Goal: Task Accomplishment & Management: Manage account settings

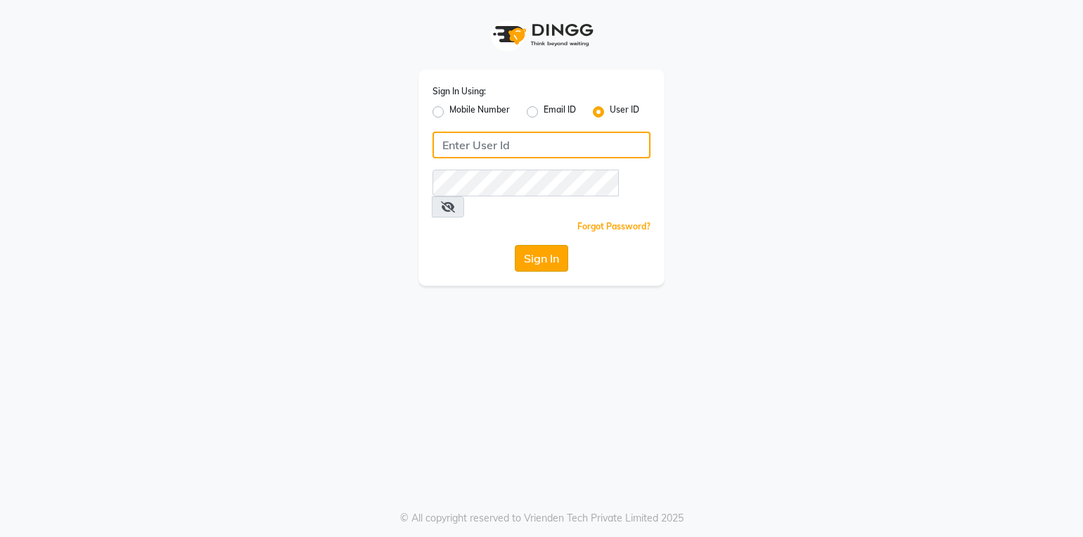
type input "stylemarké"
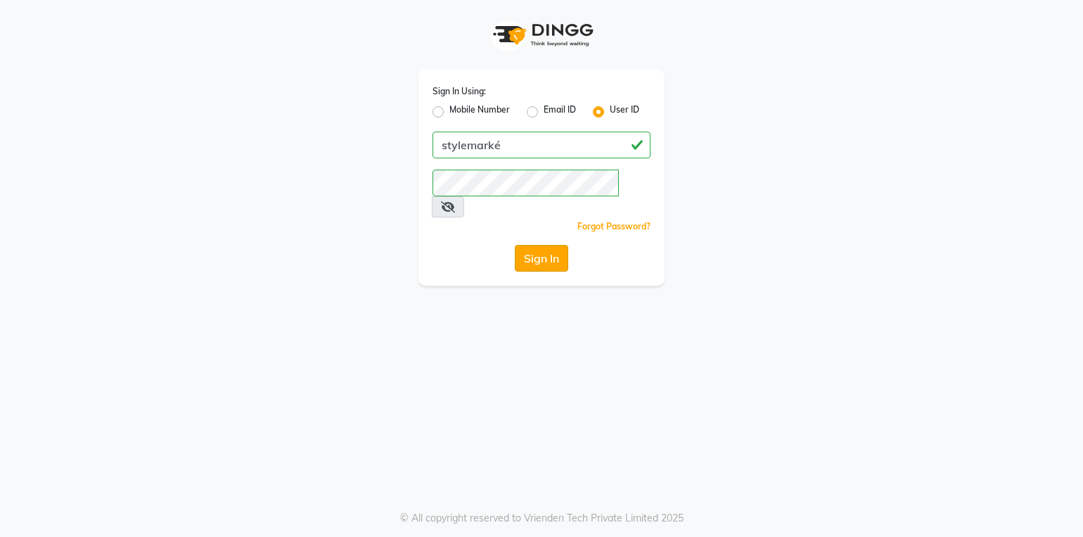
click at [532, 245] on button "Sign In" at bounding box center [541, 258] width 53 height 27
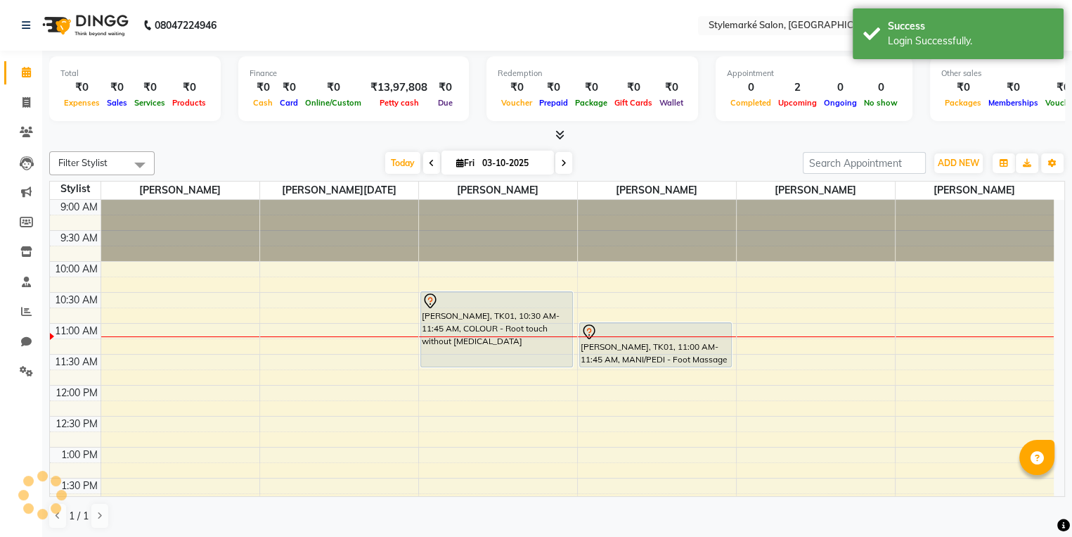
select select "en"
click at [20, 136] on icon at bounding box center [26, 132] width 13 height 11
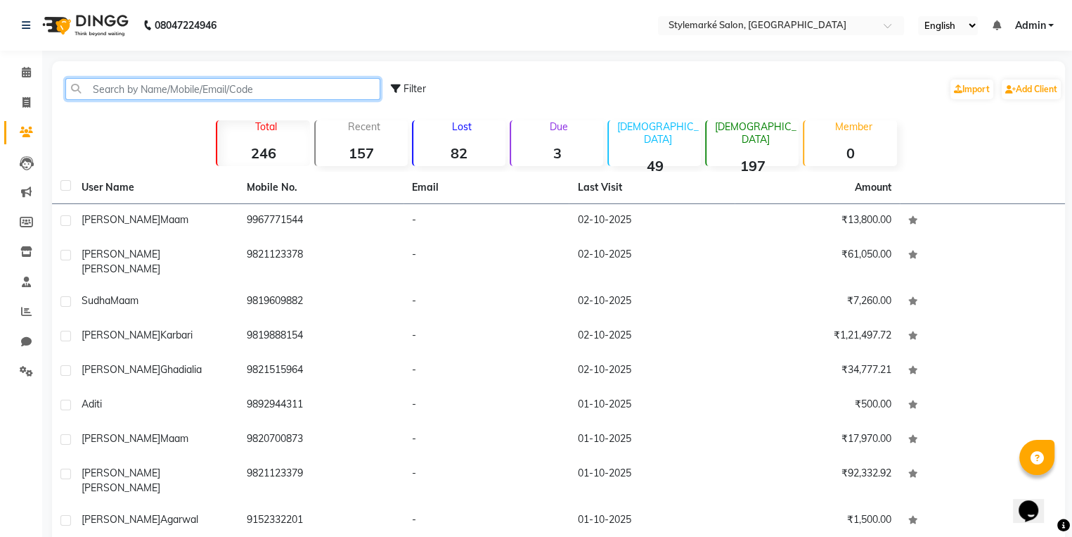
click at [317, 91] on input "text" at bounding box center [222, 89] width 315 height 22
click at [317, 91] on input "s" at bounding box center [222, 89] width 315 height 22
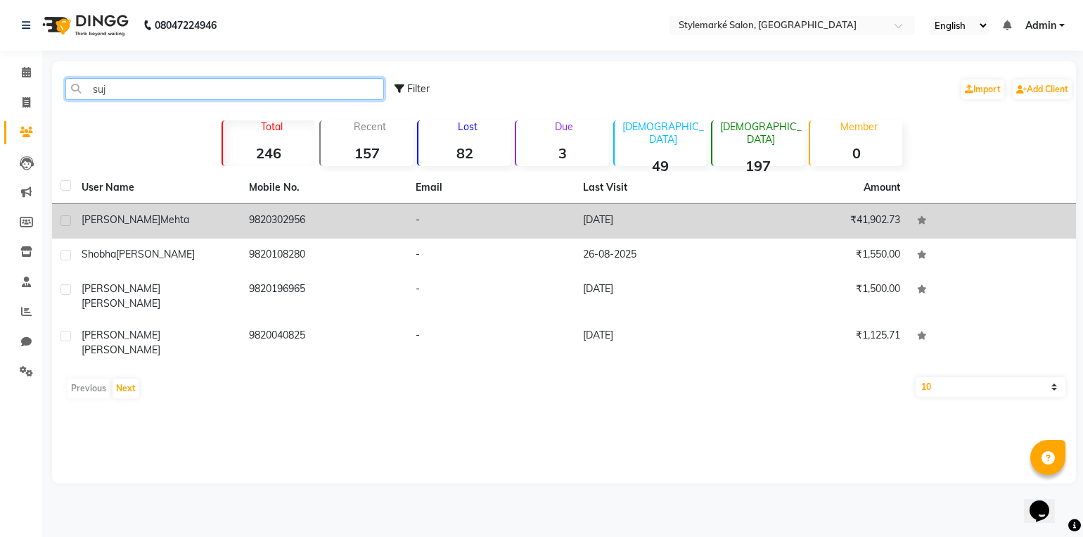
type input "suj"
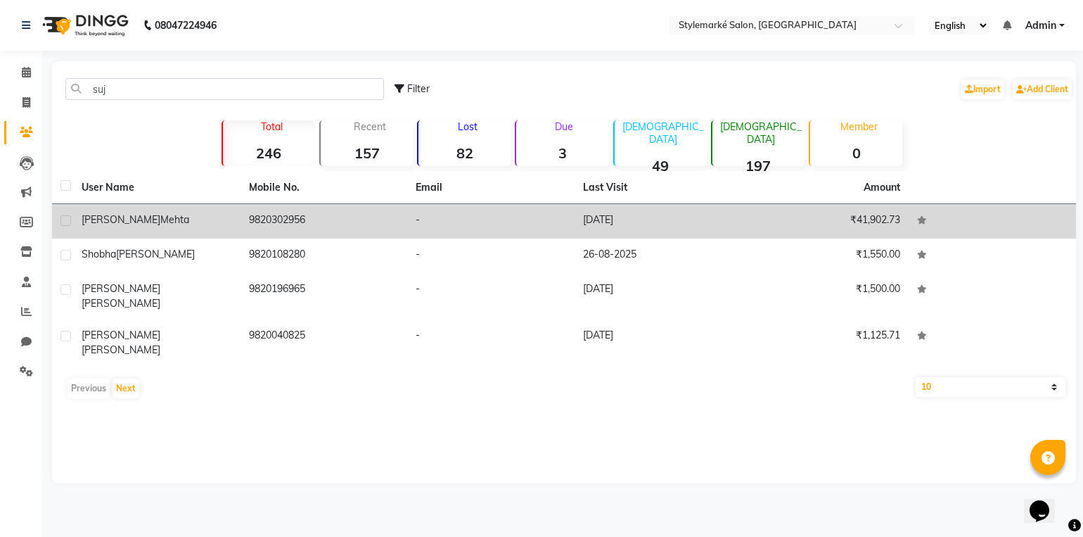
click at [253, 226] on td "9820302956" at bounding box center [323, 221] width 167 height 34
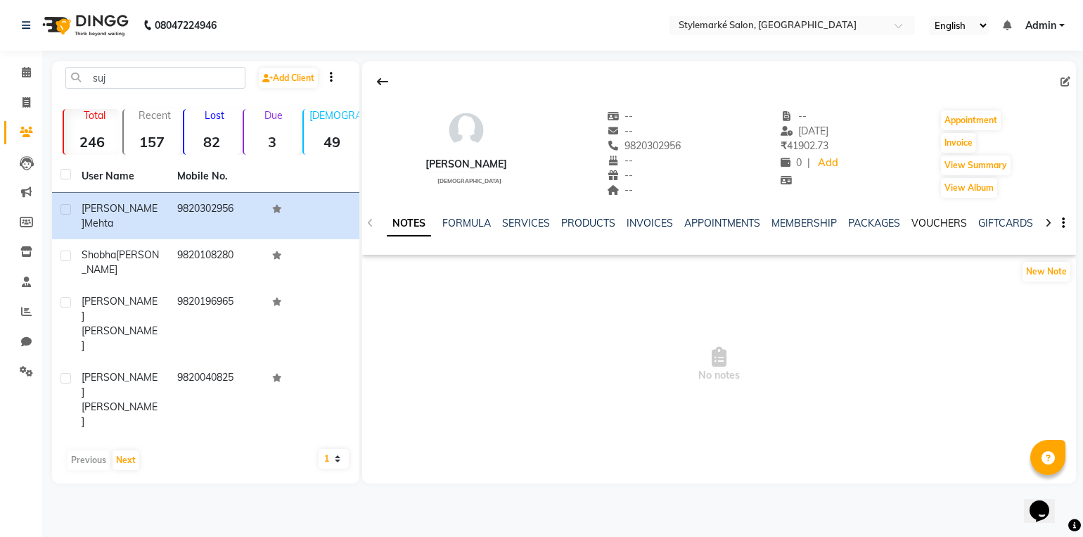
click at [923, 221] on link "VOUCHERS" at bounding box center [939, 223] width 56 height 13
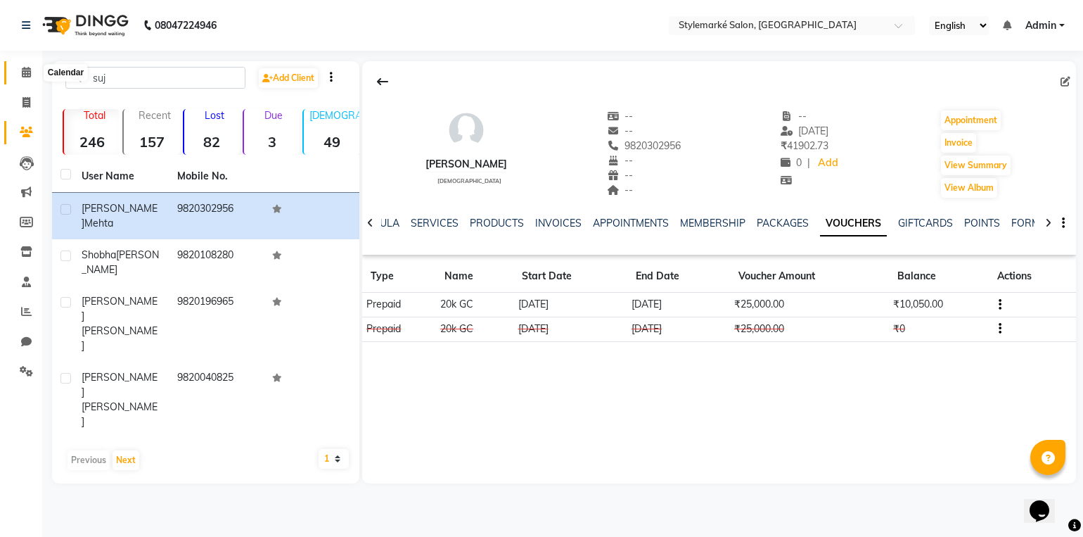
click at [31, 75] on span at bounding box center [26, 73] width 25 height 16
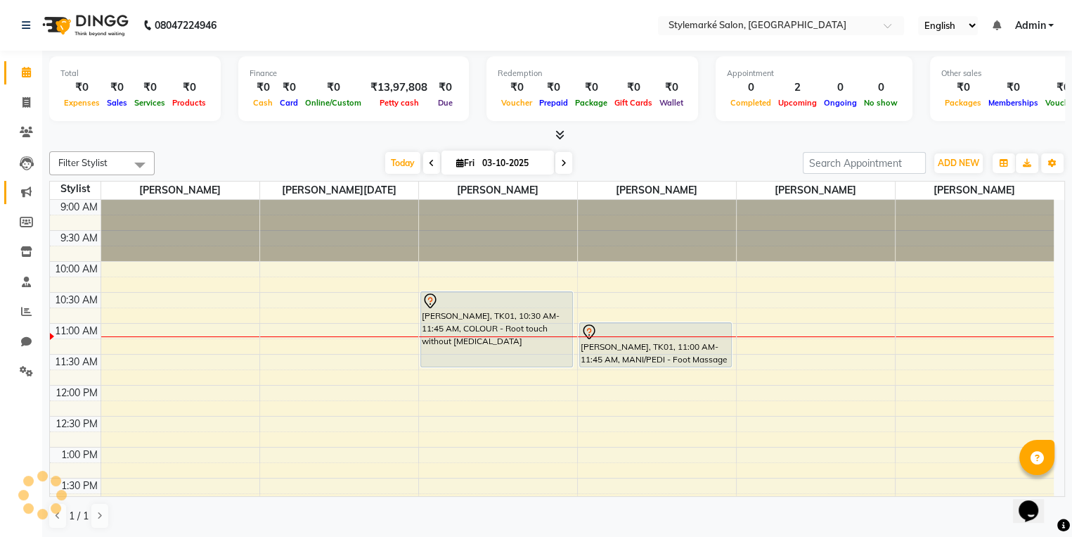
scroll to position [123, 0]
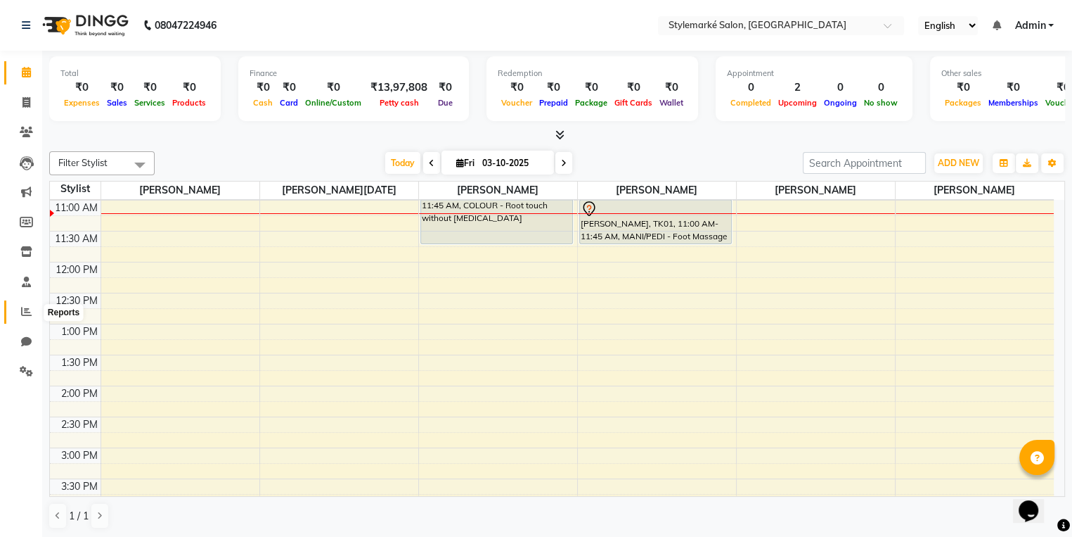
click at [23, 319] on span at bounding box center [26, 312] width 25 height 16
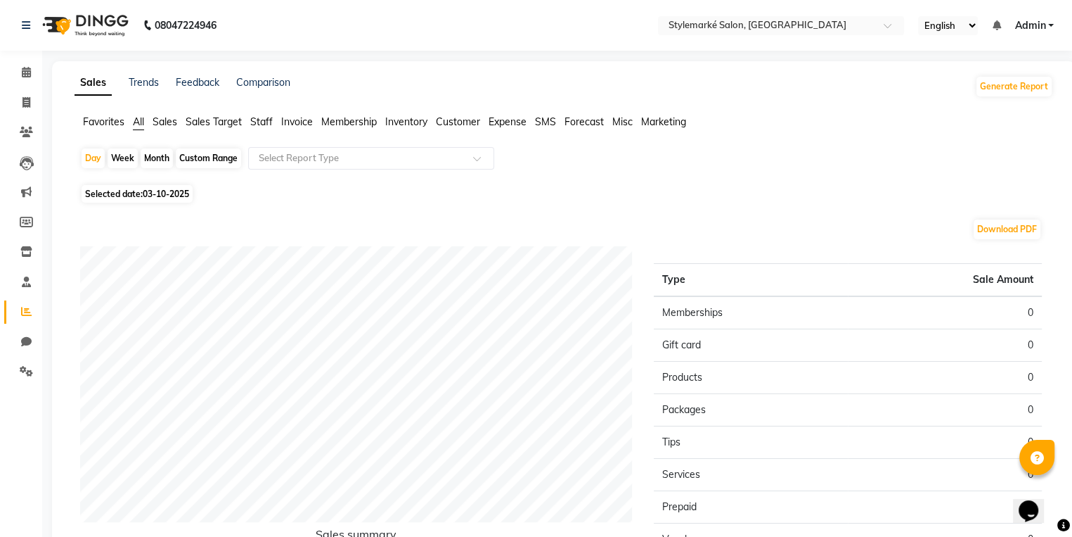
click at [259, 122] on span "Staff" at bounding box center [261, 121] width 23 height 13
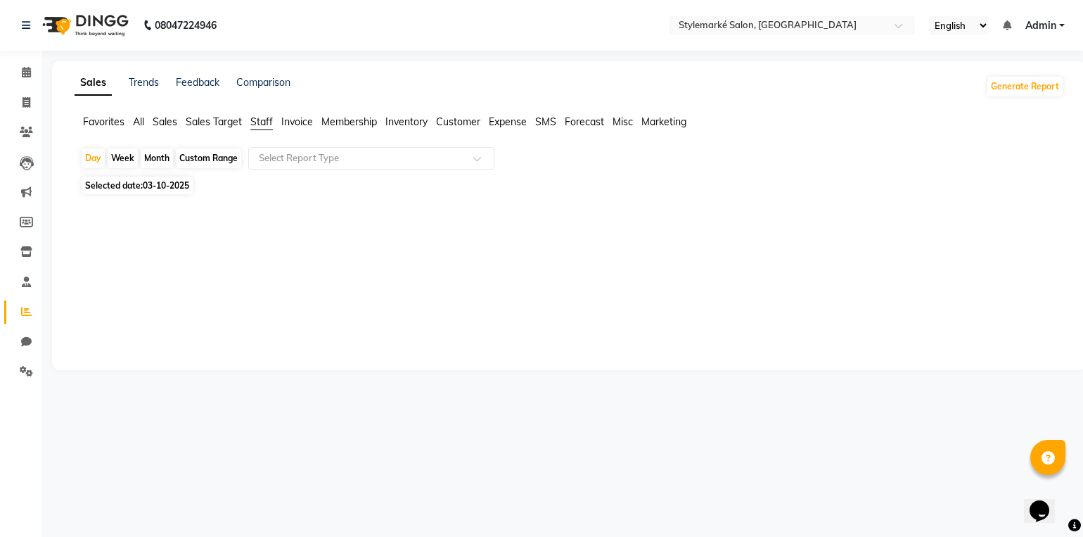
click at [219, 158] on div "Custom Range" at bounding box center [208, 158] width 65 height 20
select select "10"
select select "2025"
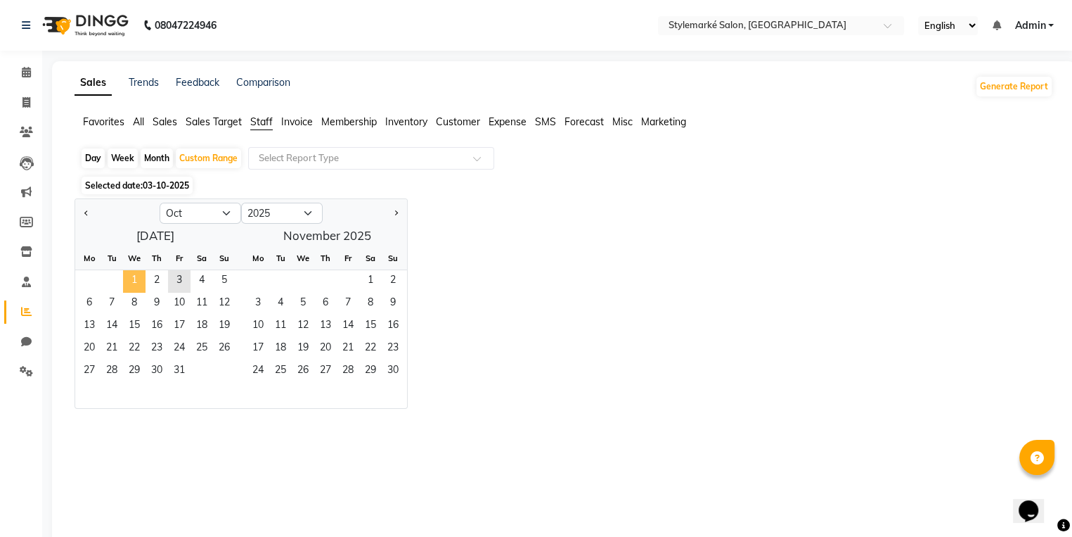
click at [133, 284] on span "1" at bounding box center [134, 281] width 23 height 23
click at [182, 280] on span "3" at bounding box center [179, 281] width 23 height 23
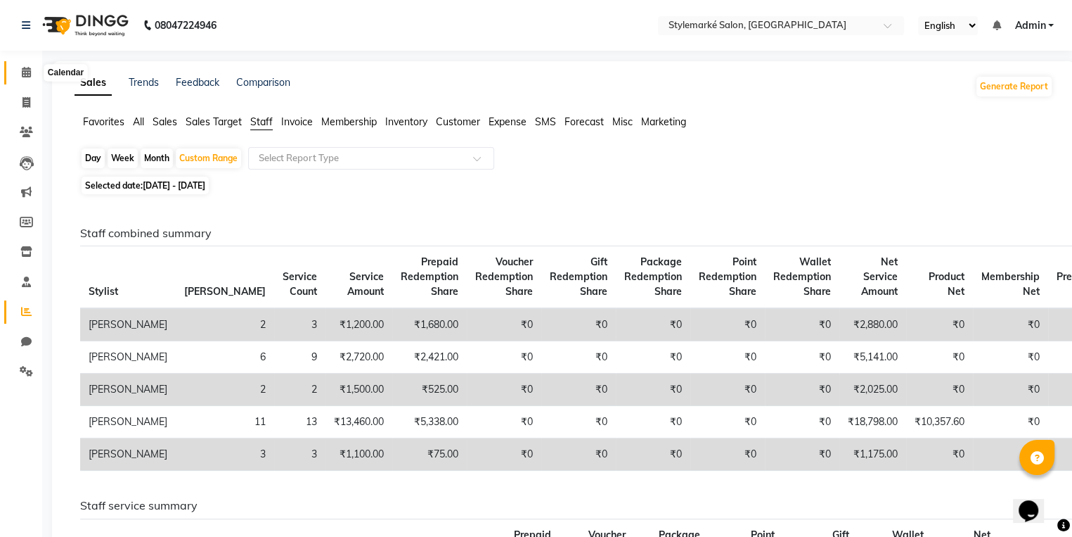
click at [26, 74] on icon at bounding box center [26, 72] width 9 height 11
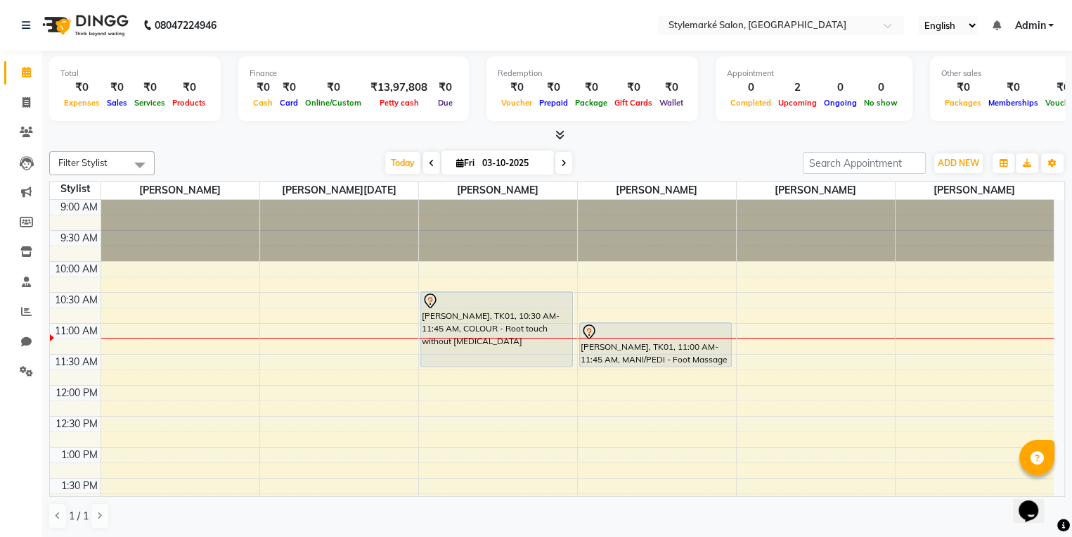
scroll to position [70, 0]
